Goal: Information Seeking & Learning: Learn about a topic

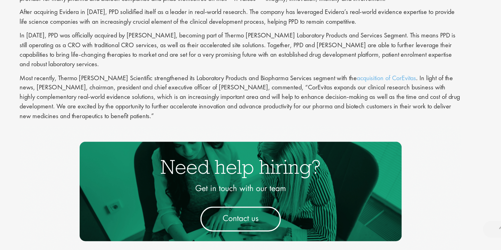
scroll to position [735, 0]
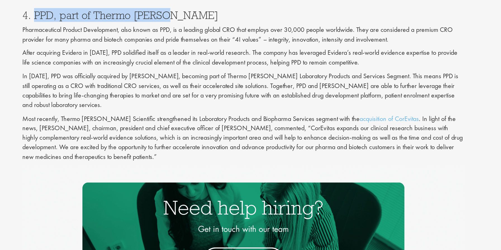
drag, startPoint x: 161, startPoint y: 60, endPoint x: 251, endPoint y: 60, distance: 90.0
click at [251, 60] on h3 "4. PPD, part of Thermo [PERSON_NAME]" at bounding box center [301, 60] width 296 height 7
copy h3 "PPD, part of [PERSON_NAME]"
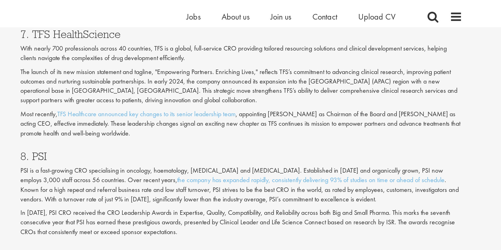
scroll to position [1087, 0]
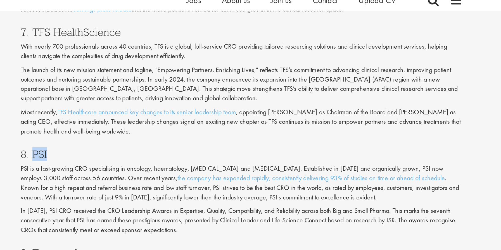
drag, startPoint x: 170, startPoint y: 112, endPoint x: 161, endPoint y: 112, distance: 9.2
click at [161, 112] on h3 "8. PSI" at bounding box center [301, 114] width 296 height 7
copy h3 "PSI"
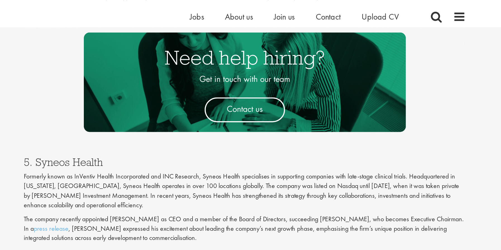
scroll to position [885, 0]
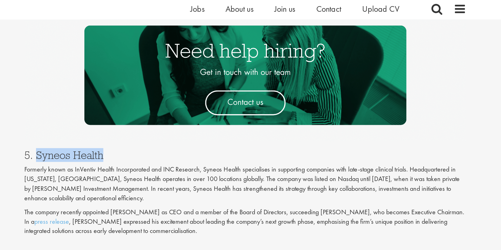
drag, startPoint x: 207, startPoint y: 110, endPoint x: 163, endPoint y: 110, distance: 44.4
click at [163, 110] on h3 "5. Syneos Health" at bounding box center [301, 108] width 296 height 7
copy h3 "Syneos Health"
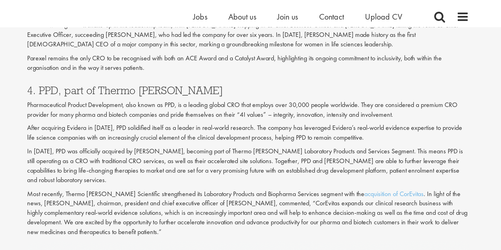
scroll to position [727, 0]
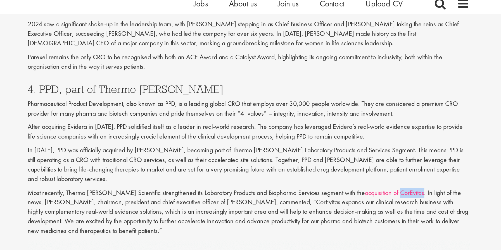
drag, startPoint x: 397, startPoint y: 137, endPoint x: 381, endPoint y: 138, distance: 15.9
click at [381, 138] on p "Most recently, Thermo [PERSON_NAME] Scientific strengthened its Laboratory Prod…" at bounding box center [301, 151] width 296 height 32
copy link "CorEvitas"
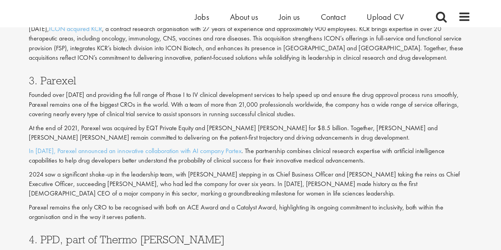
scroll to position [630, 0]
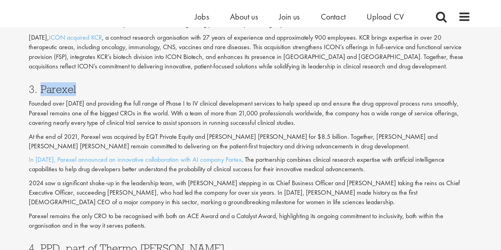
drag, startPoint x: 185, startPoint y: 58, endPoint x: 162, endPoint y: 61, distance: 23.6
click at [162, 61] on h3 "3. Parexel" at bounding box center [301, 59] width 296 height 7
copy h3 "Parexel"
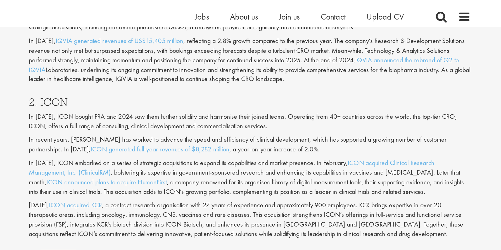
scroll to position [517, 0]
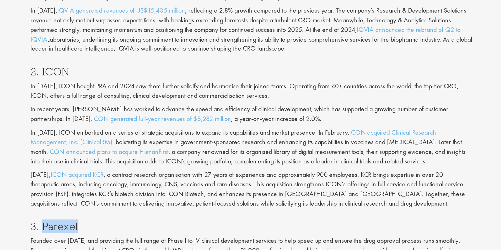
drag, startPoint x: 181, startPoint y: 68, endPoint x: 161, endPoint y: 68, distance: 19.6
click at [161, 68] on h3 "2. ICON" at bounding box center [301, 69] width 296 height 7
copy h3 "ICON"
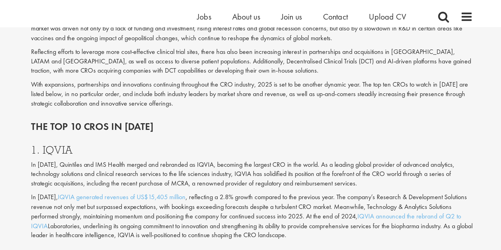
scroll to position [410, 0]
